Goal: Find specific page/section: Find specific page/section

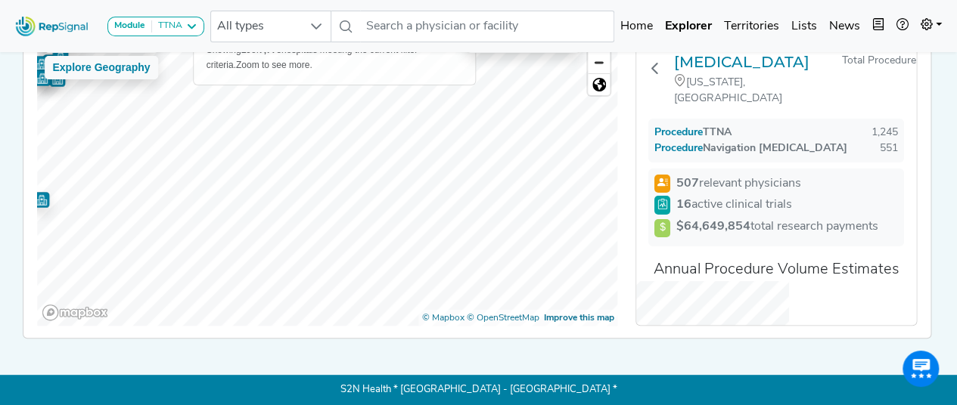
scroll to position [162, 0]
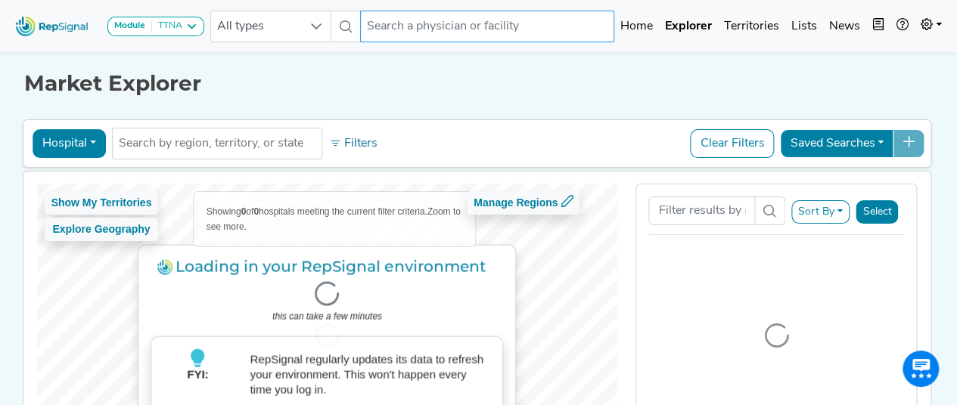
click at [411, 29] on input "text" at bounding box center [487, 27] width 254 height 32
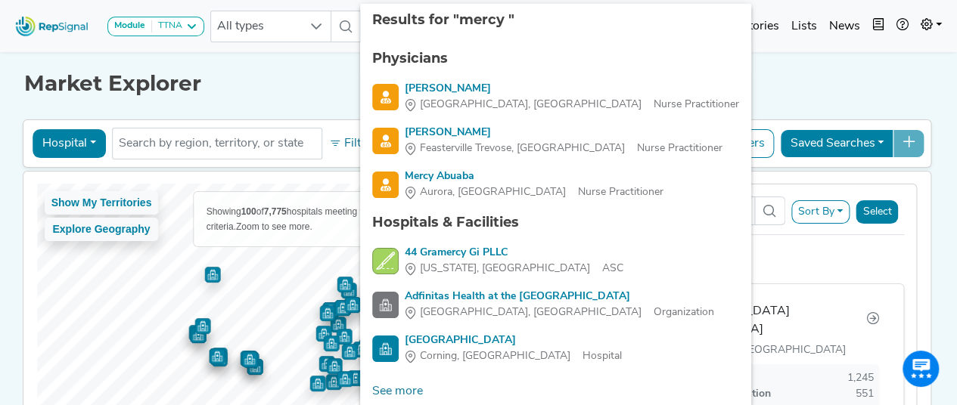
type input "mercy"
click at [690, 308] on div "[GEOGRAPHIC_DATA][MEDICAL_DATA]" at bounding box center [764, 321] width 203 height 36
